Goal: Task Accomplishment & Management: Manage account settings

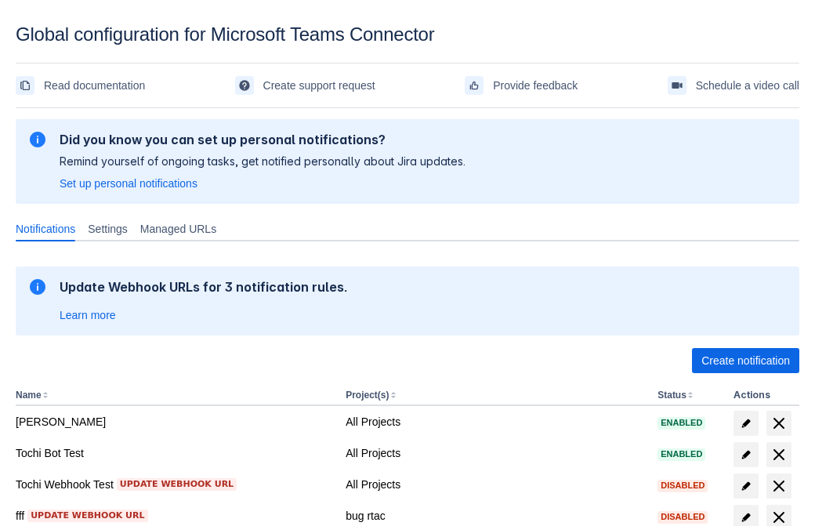
click at [745, 360] on span "Create notification" at bounding box center [745, 360] width 88 height 25
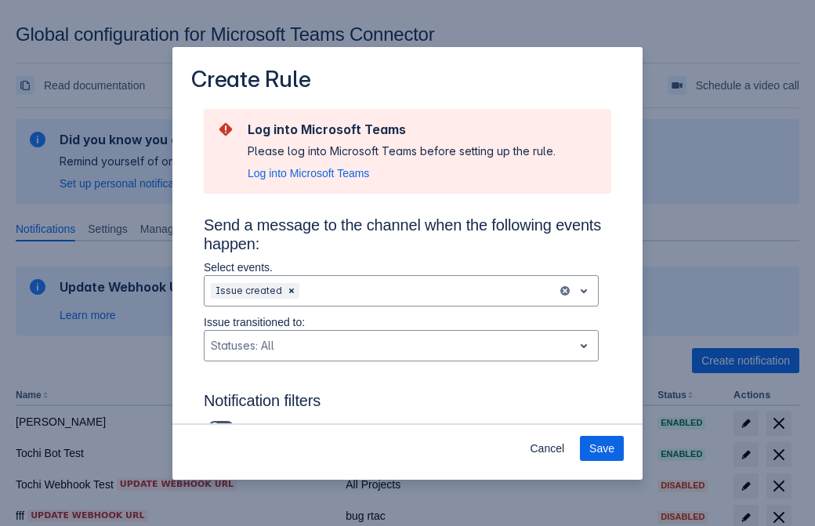
type input "RuleName-240396New Rule (42)"
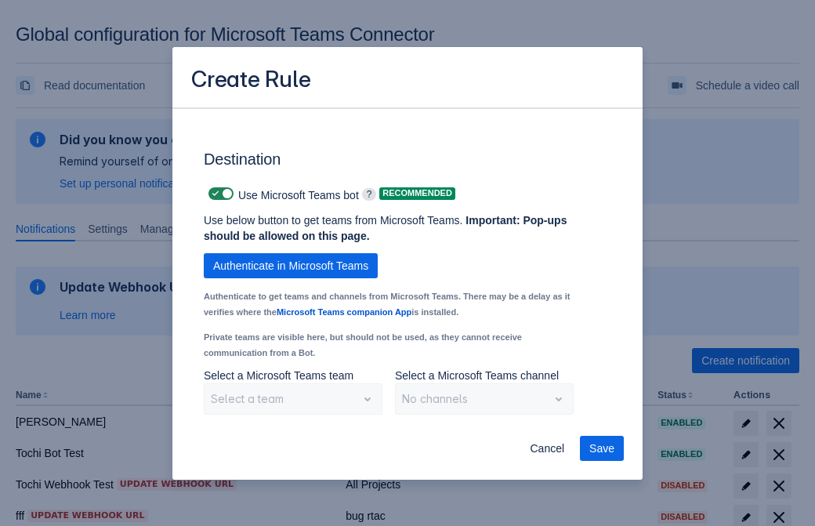
scroll to position [1299, 0]
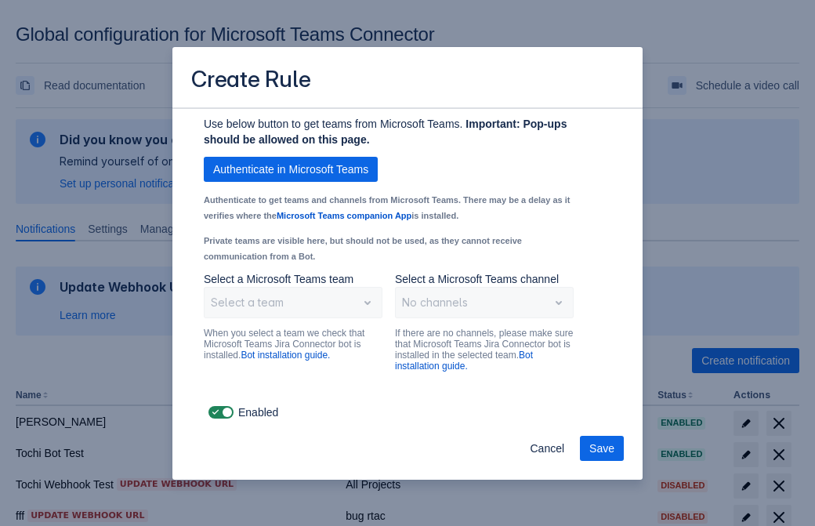
click at [291, 169] on span "Authenticate in Microsoft Teams" at bounding box center [290, 169] width 155 height 25
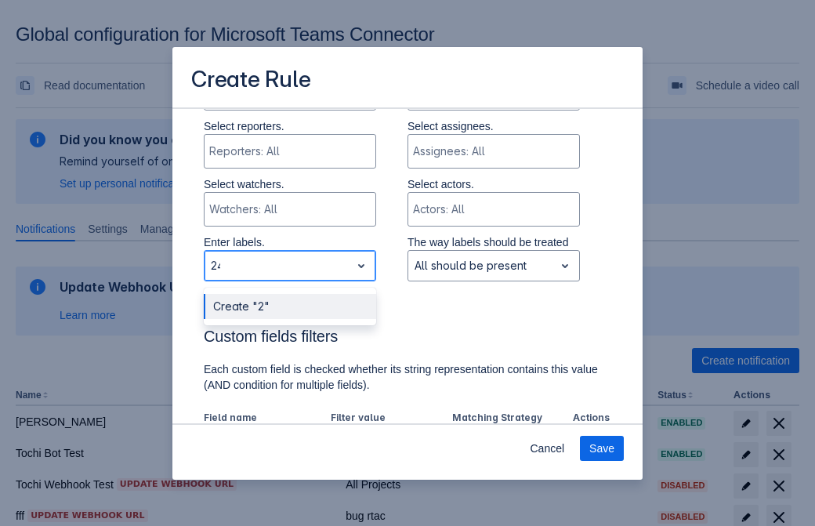
type input "240396_label"
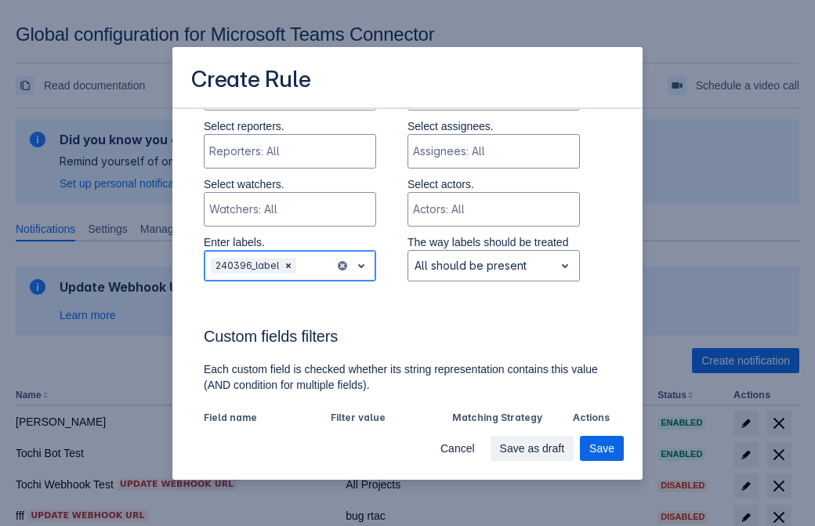
scroll to position [1088, 0]
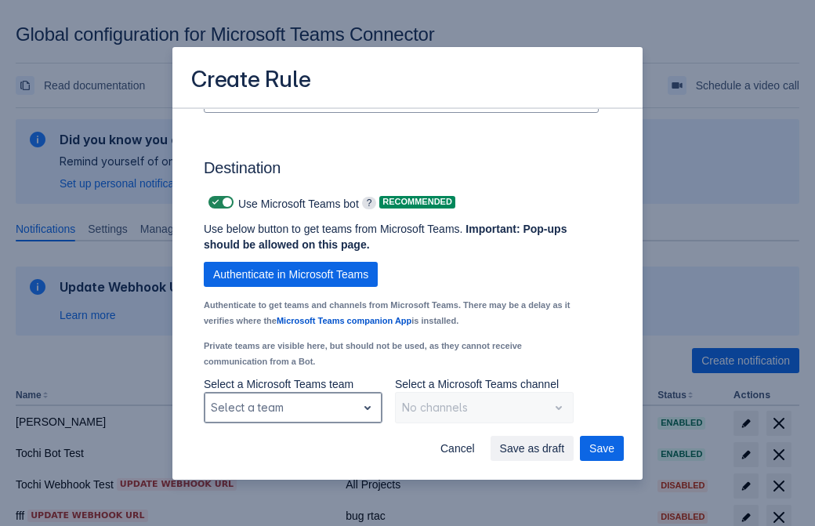
click at [292, 407] on div "Scrollable content" at bounding box center [280, 407] width 139 height 19
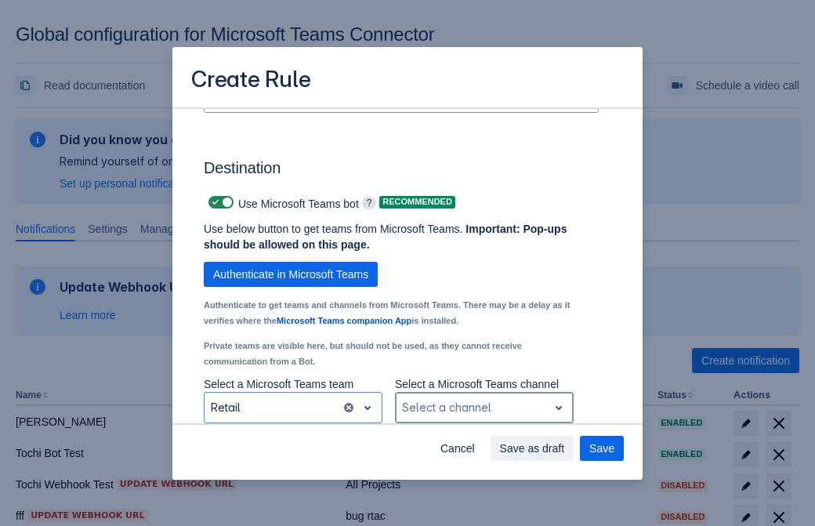
click at [483, 407] on div "Scrollable content" at bounding box center [471, 407] width 139 height 19
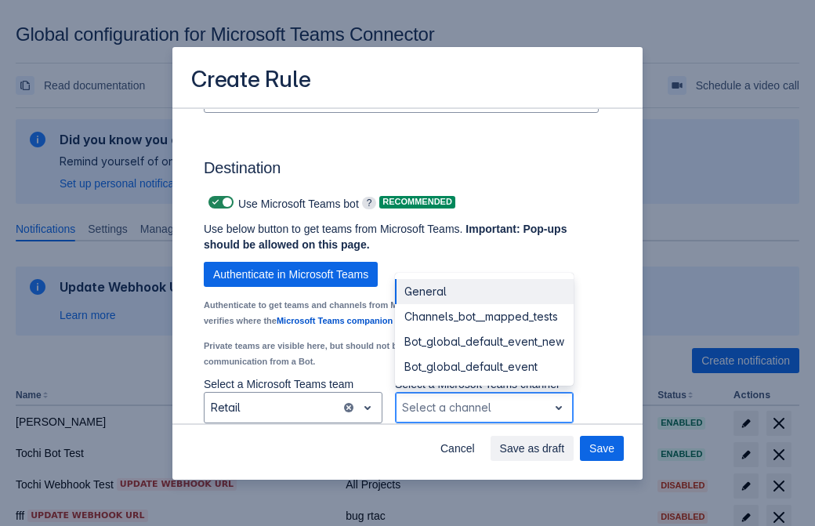
click at [483, 367] on div "Bot_global_default_event" at bounding box center [484, 366] width 179 height 25
click at [565, 448] on span "Save as draft" at bounding box center [532, 447] width 65 height 25
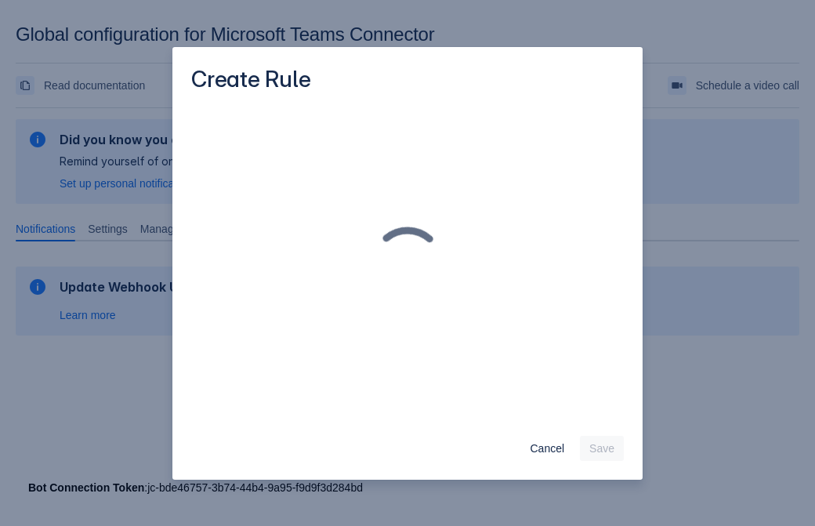
scroll to position [0, 0]
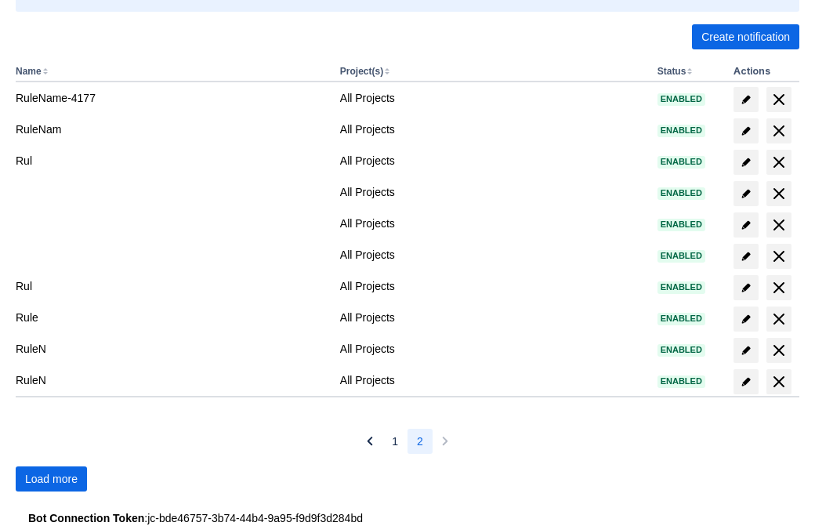
click at [51, 479] on span "Load more" at bounding box center [51, 478] width 52 height 25
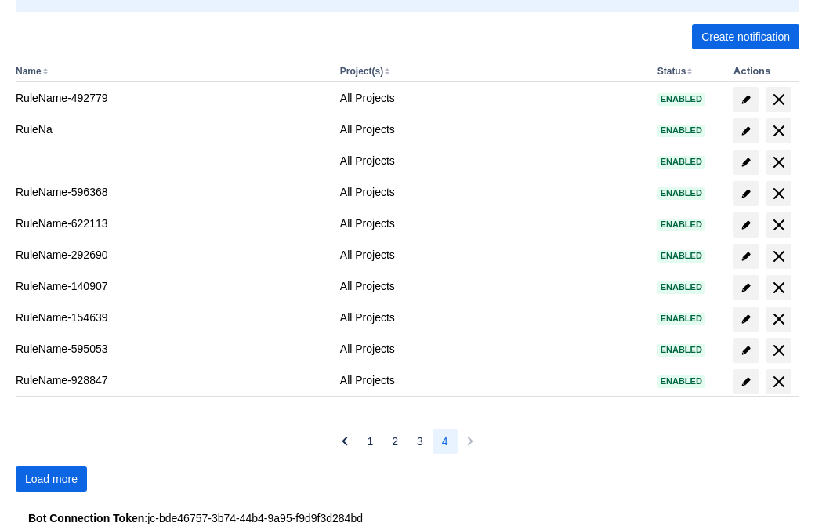
click at [51, 479] on span "Load more" at bounding box center [51, 478] width 52 height 25
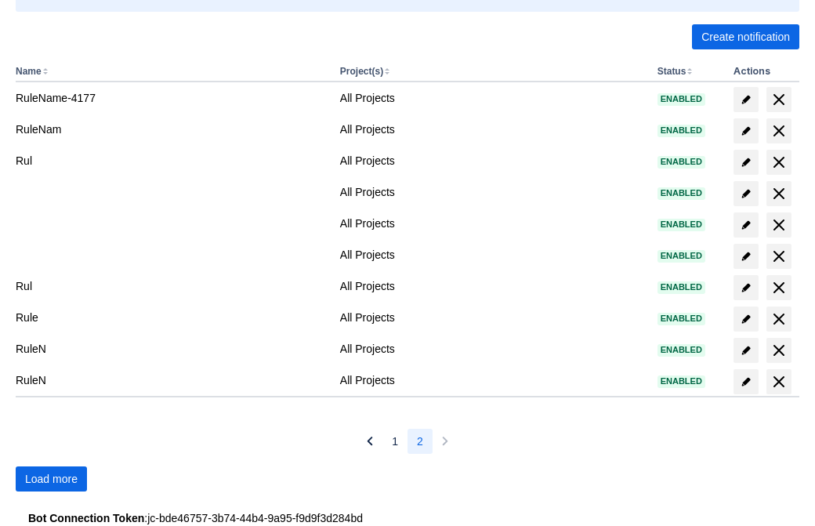
click at [51, 479] on span "Load more" at bounding box center [51, 478] width 52 height 25
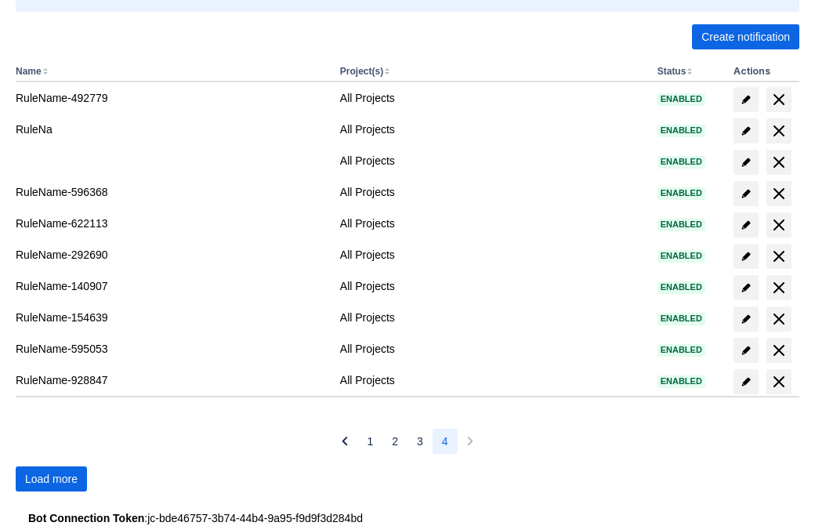
click at [51, 479] on span "Load more" at bounding box center [51, 478] width 52 height 25
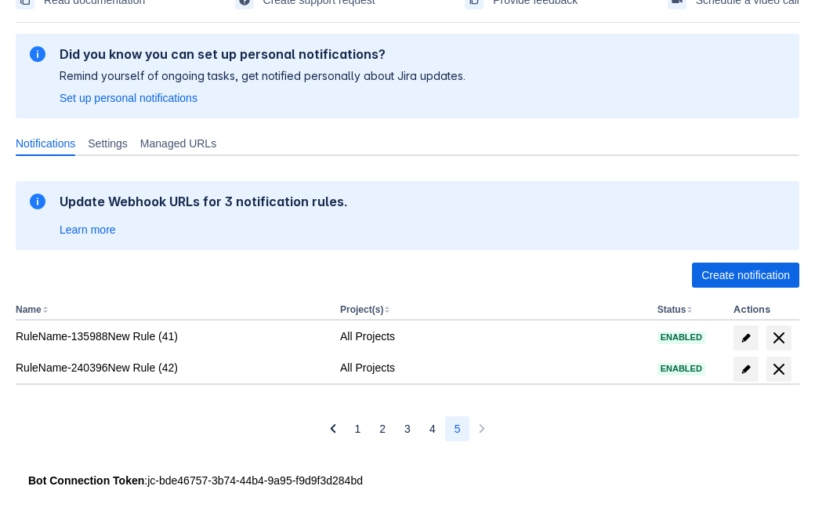
click at [778, 369] on span "delete" at bounding box center [778, 368] width 19 height 19
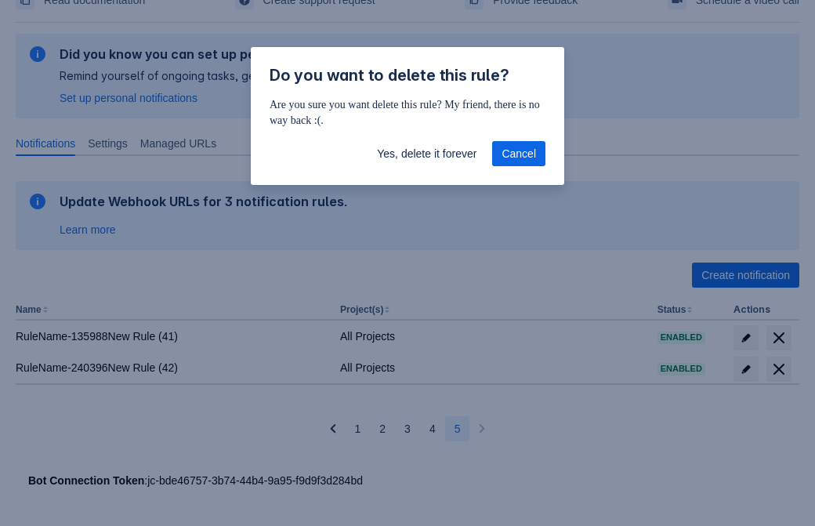
click at [426, 154] on span "Yes, delete it forever" at bounding box center [426, 153] width 99 height 25
